Goal: Task Accomplishment & Management: Use online tool/utility

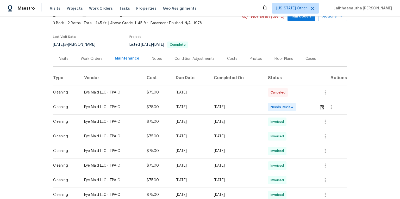
scroll to position [63, 0]
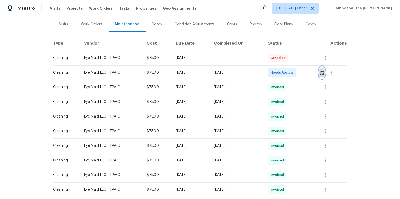
click at [323, 75] on img "button" at bounding box center [322, 72] width 4 height 5
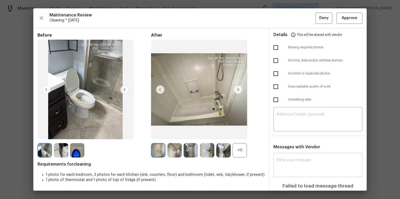
click at [305, 162] on textarea at bounding box center [318, 165] width 83 height 15
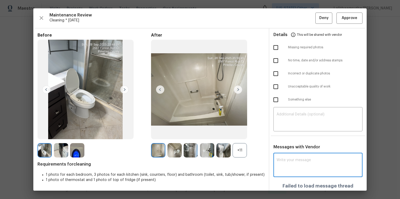
scroll to position [0, 0]
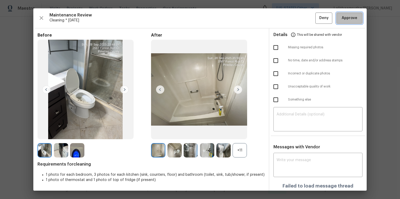
click at [345, 15] on span "Approve" at bounding box center [350, 18] width 16 height 7
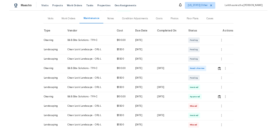
scroll to position [63, 0]
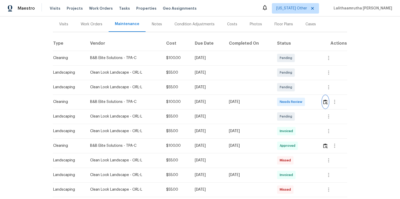
click at [284, 104] on button "button" at bounding box center [326, 101] width 6 height 13
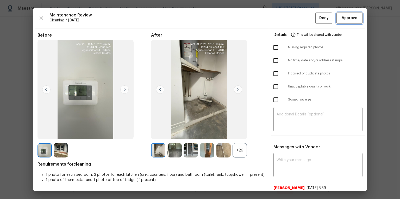
click at [284, 16] on span "Approve" at bounding box center [350, 18] width 16 height 7
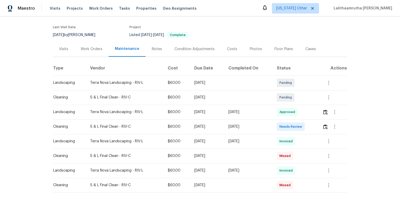
scroll to position [42, 0]
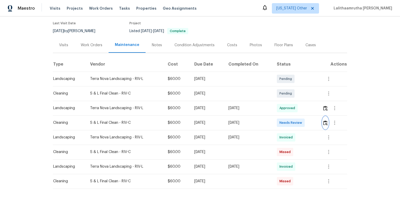
click at [284, 124] on img "button" at bounding box center [325, 122] width 4 height 5
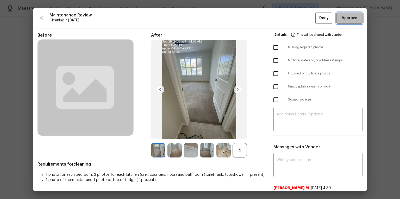
click at [284, 16] on span "Approve" at bounding box center [350, 18] width 16 height 7
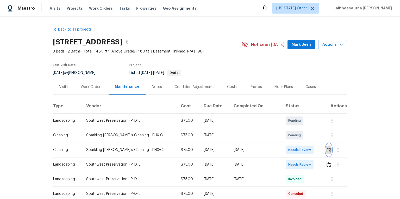
click at [284, 133] on img "button" at bounding box center [329, 149] width 4 height 5
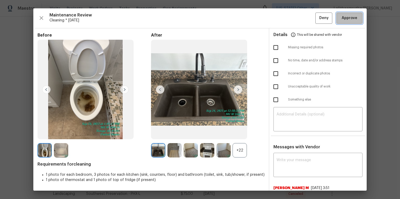
click at [284, 16] on span "Approve" at bounding box center [350, 18] width 16 height 7
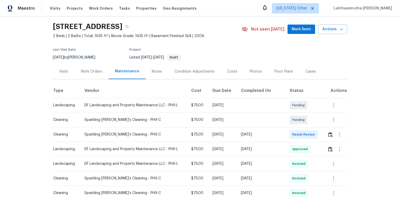
scroll to position [42, 0]
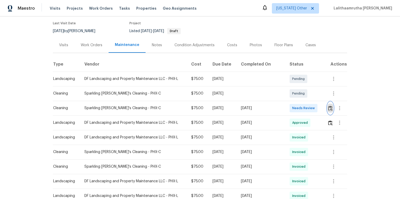
click at [284, 110] on img "button" at bounding box center [330, 108] width 4 height 5
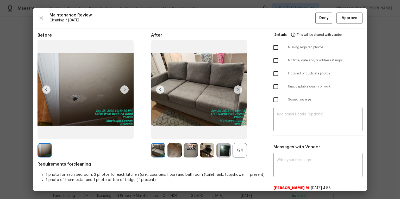
click at [284, 12] on div "Maintenance Review Cleaning * Mon, Sep 22 Deny Approve Before After +24 Require…" at bounding box center [199, 99] width 333 height 182
click at [284, 18] on span "Approve" at bounding box center [350, 18] width 16 height 7
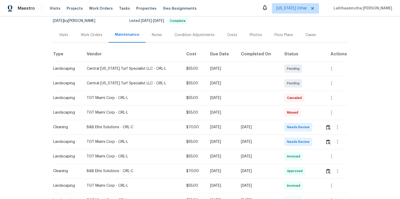
scroll to position [63, 0]
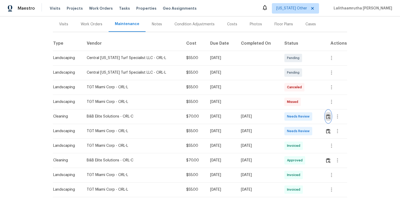
click at [284, 120] on button "button" at bounding box center [328, 116] width 6 height 13
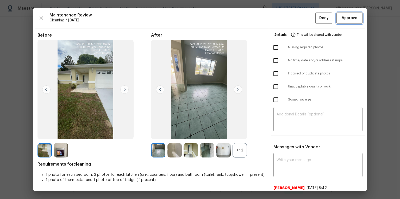
click at [284, 18] on span "Approve" at bounding box center [350, 18] width 16 height 7
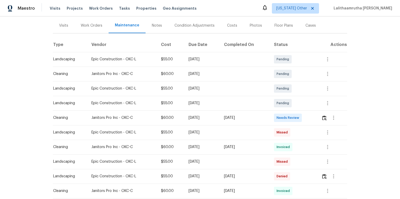
scroll to position [63, 0]
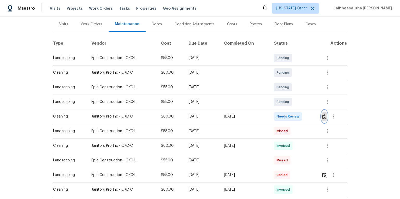
click at [284, 118] on img "button" at bounding box center [324, 116] width 4 height 5
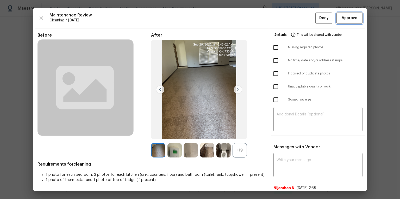
click at [284, 14] on button "Approve" at bounding box center [350, 18] width 26 height 11
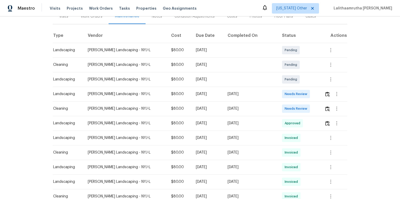
scroll to position [83, 0]
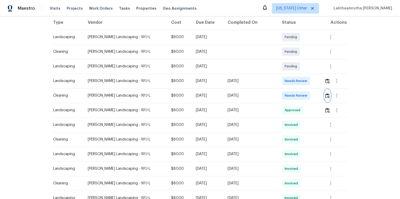
click at [284, 97] on img "button" at bounding box center [327, 95] width 4 height 5
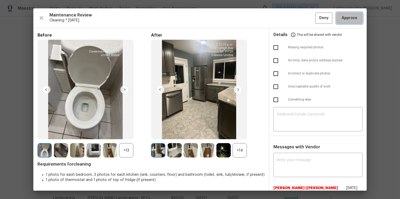
click at [284, 18] on button "Approve" at bounding box center [350, 18] width 26 height 11
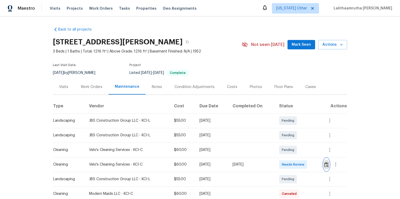
click at [284, 133] on img "button" at bounding box center [326, 164] width 4 height 5
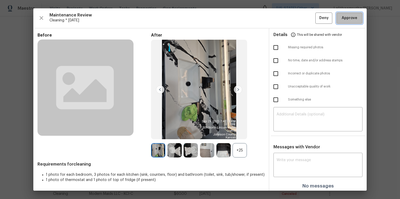
click at [284, 23] on button "Approve" at bounding box center [350, 18] width 26 height 11
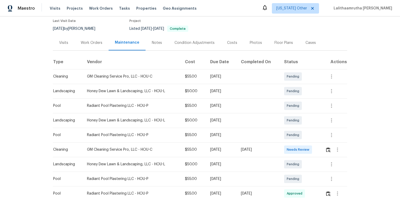
scroll to position [104, 0]
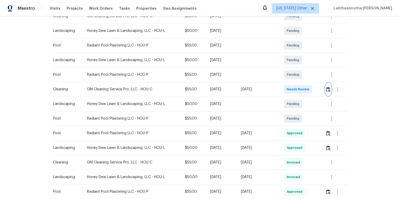
click at [284, 89] on img "button" at bounding box center [328, 89] width 4 height 5
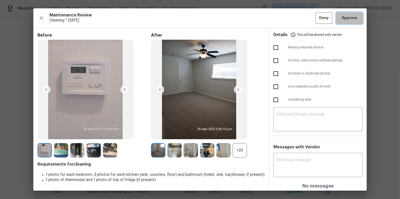
click at [284, 17] on span "Approve" at bounding box center [350, 18] width 16 height 7
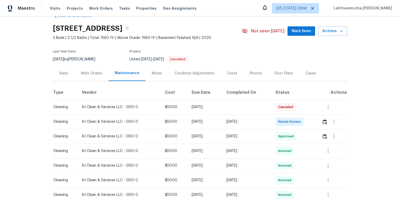
scroll to position [21, 0]
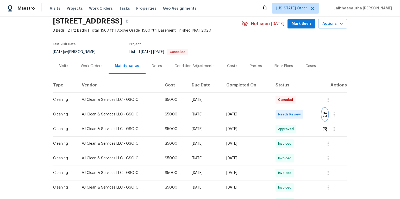
click at [284, 115] on img "button" at bounding box center [325, 114] width 4 height 5
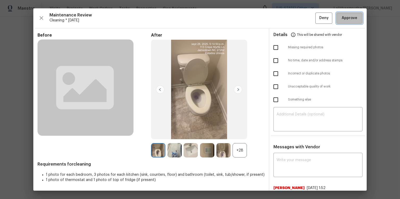
click at [284, 15] on span "Approve" at bounding box center [350, 18] width 16 height 7
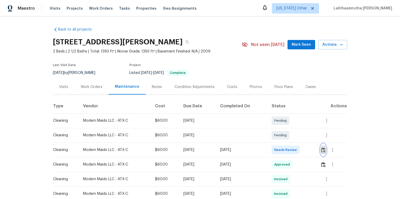
click at [284, 133] on img "button" at bounding box center [323, 149] width 4 height 5
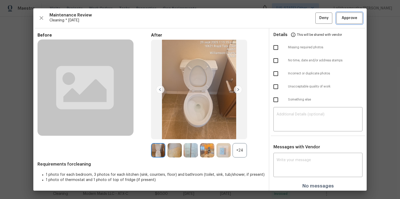
click at [284, 19] on span "Approve" at bounding box center [350, 18] width 16 height 7
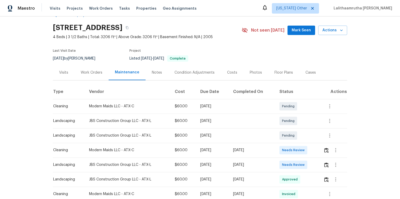
scroll to position [42, 0]
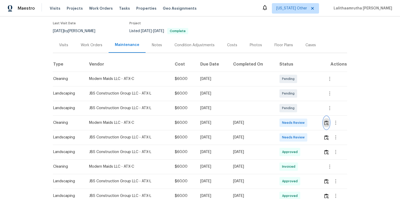
click at [284, 123] on img "button" at bounding box center [326, 122] width 4 height 5
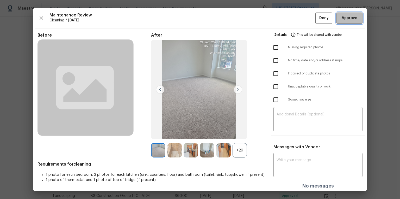
click at [284, 18] on span "Approve" at bounding box center [350, 18] width 16 height 7
